Goal: Task Accomplishment & Management: Manage account settings

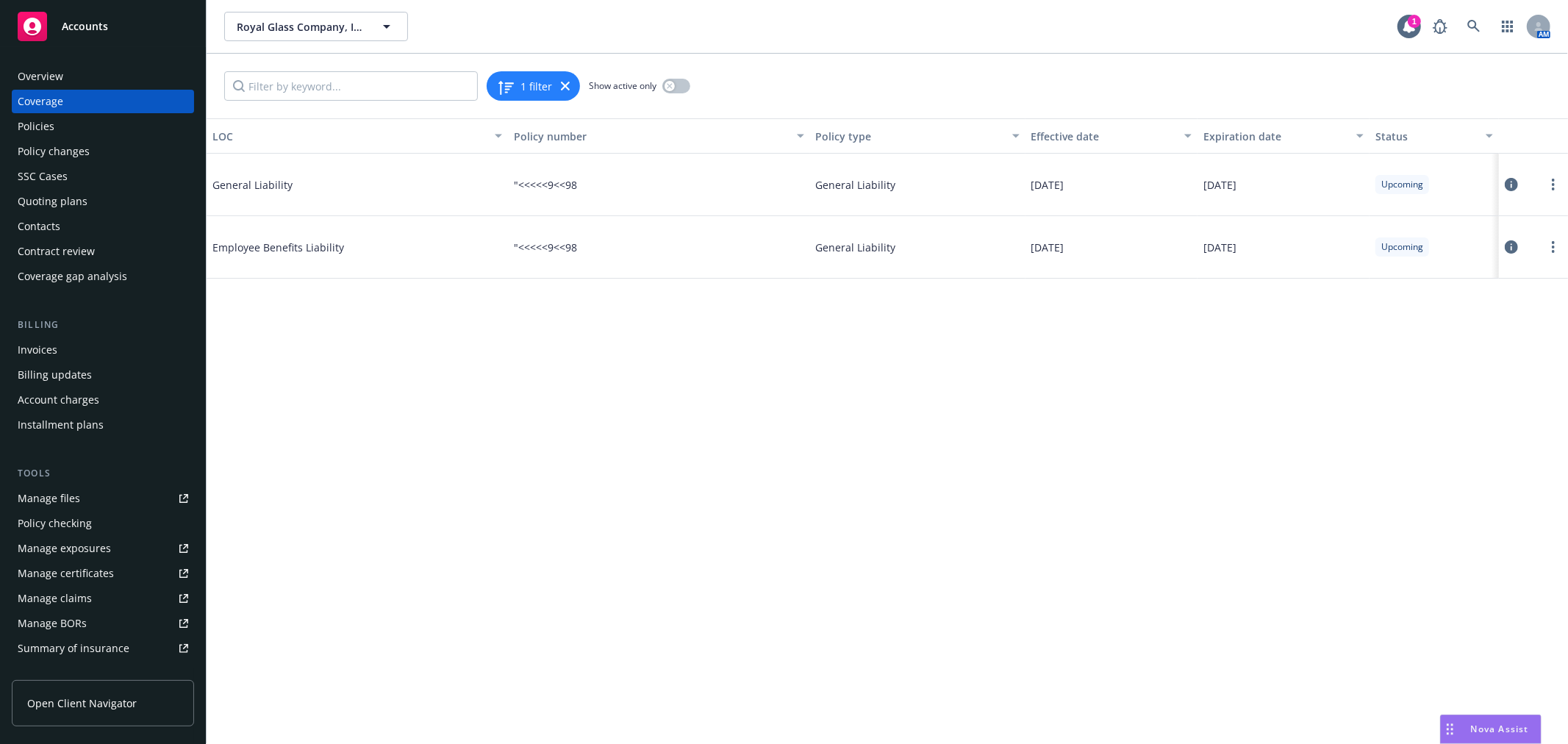
click at [113, 571] on link "Manage certificates" at bounding box center [103, 574] width 182 height 24
